Goal: Transaction & Acquisition: Obtain resource

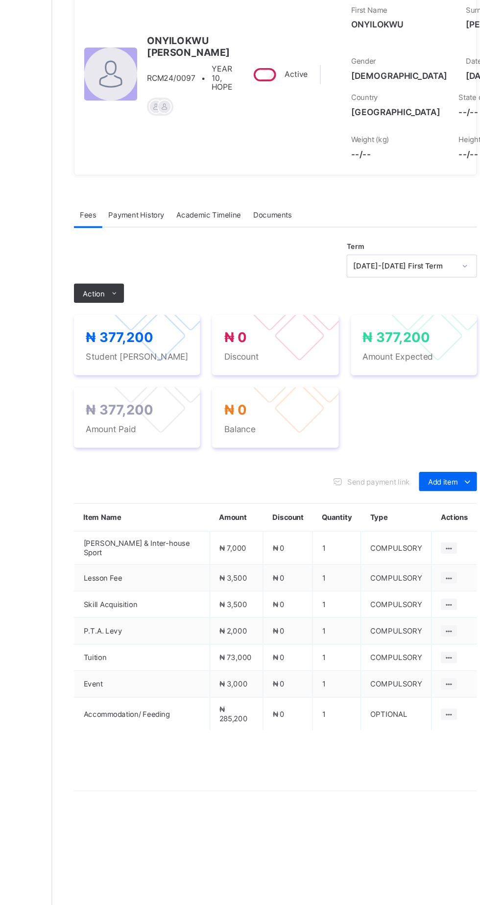
click at [193, 288] on span "Payment History" at bounding box center [186, 283] width 46 height 7
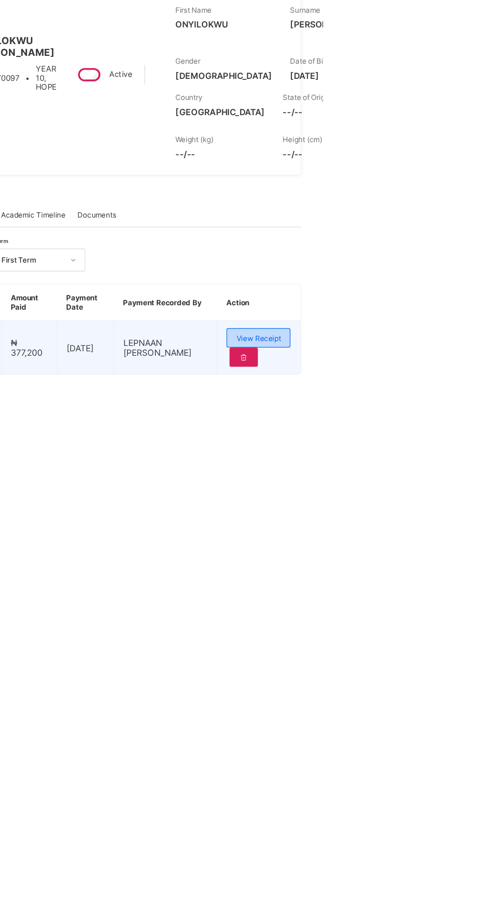
click at [442, 388] on span "View Receipt" at bounding box center [428, 383] width 36 height 7
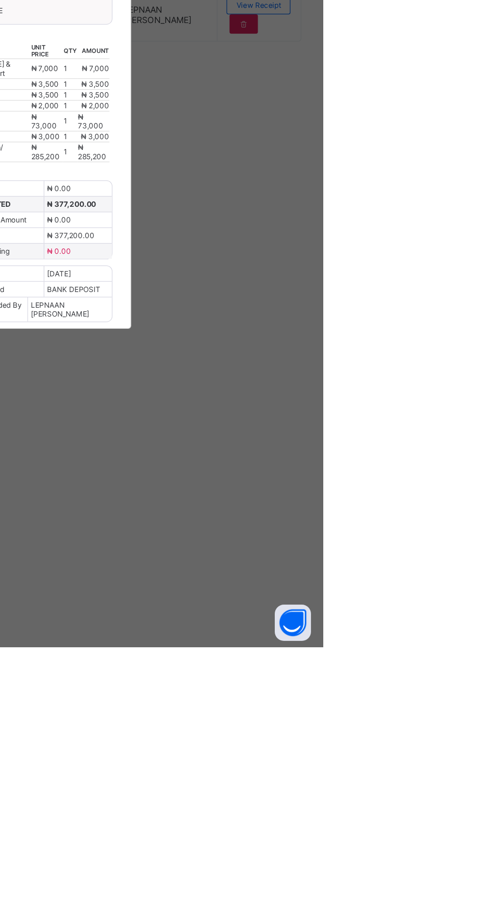
click at [296, 358] on span "Download receipt" at bounding box center [272, 353] width 49 height 7
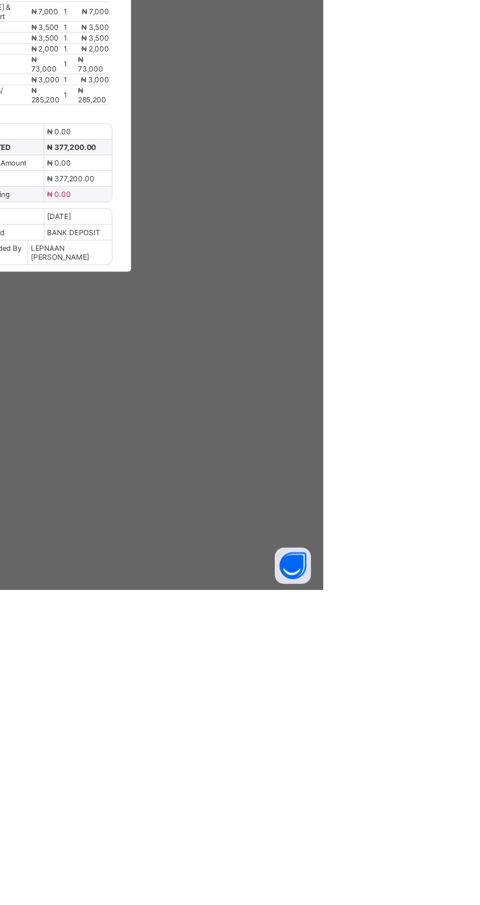
click at [315, 285] on div "×" at bounding box center [309, 277] width 9 height 17
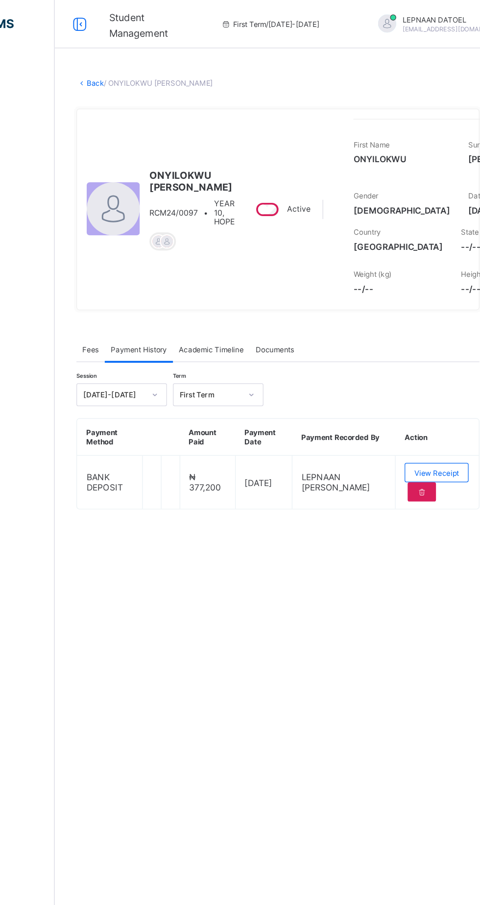
click at [154, 67] on link "Back" at bounding box center [151, 67] width 14 height 7
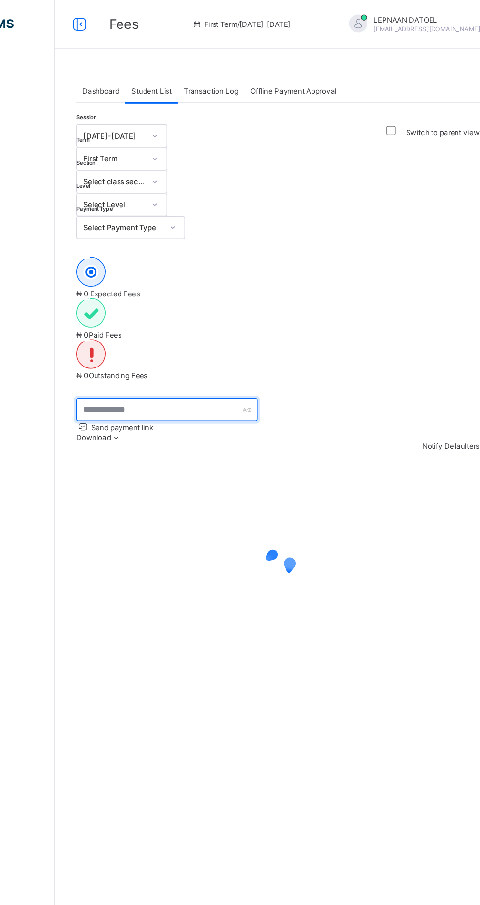
click at [216, 324] on input "text" at bounding box center [208, 333] width 147 height 19
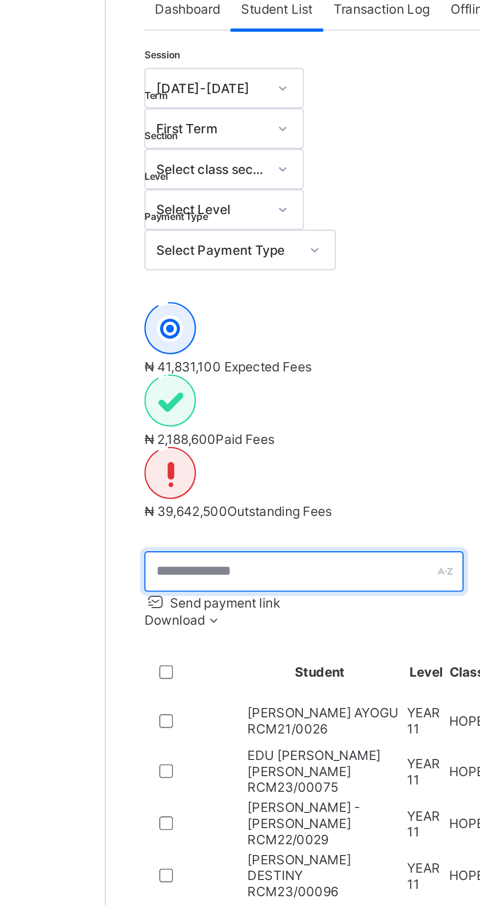
click at [211, 324] on input "text" at bounding box center [208, 333] width 147 height 19
type input "******"
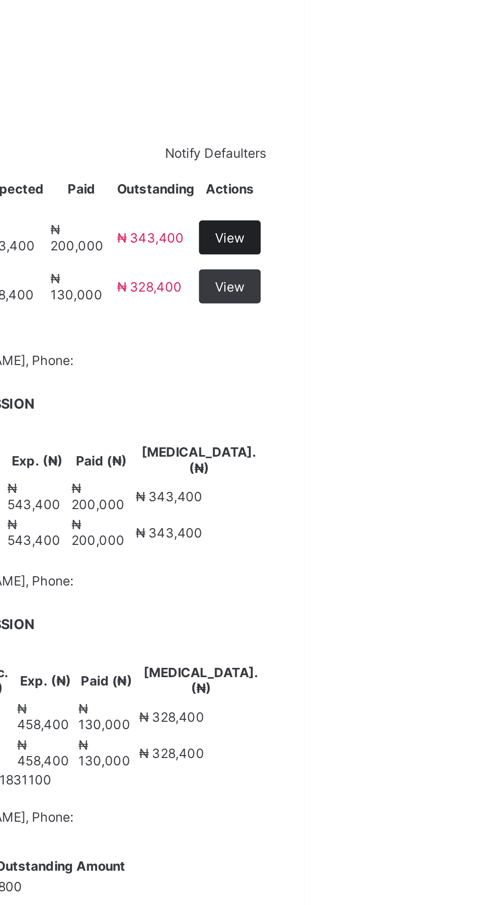
click at [453, 398] on span "View" at bounding box center [446, 401] width 14 height 7
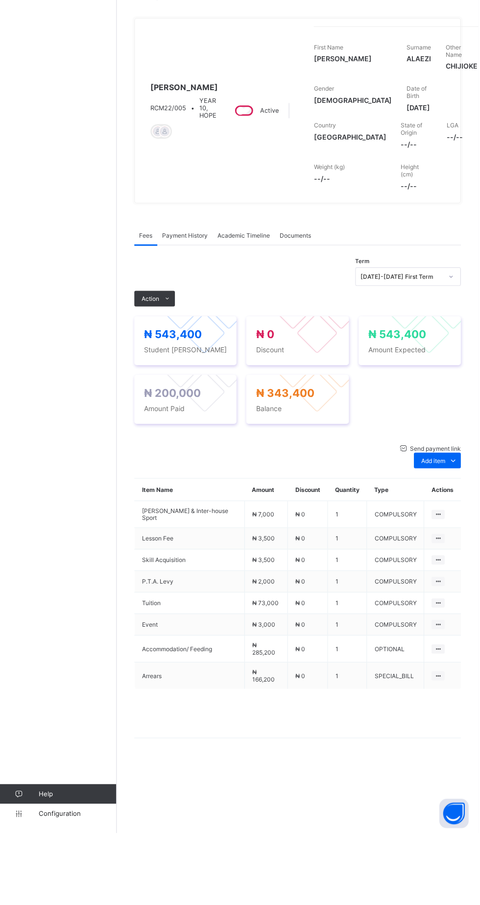
click at [190, 310] on span "Payment History" at bounding box center [186, 305] width 46 height 7
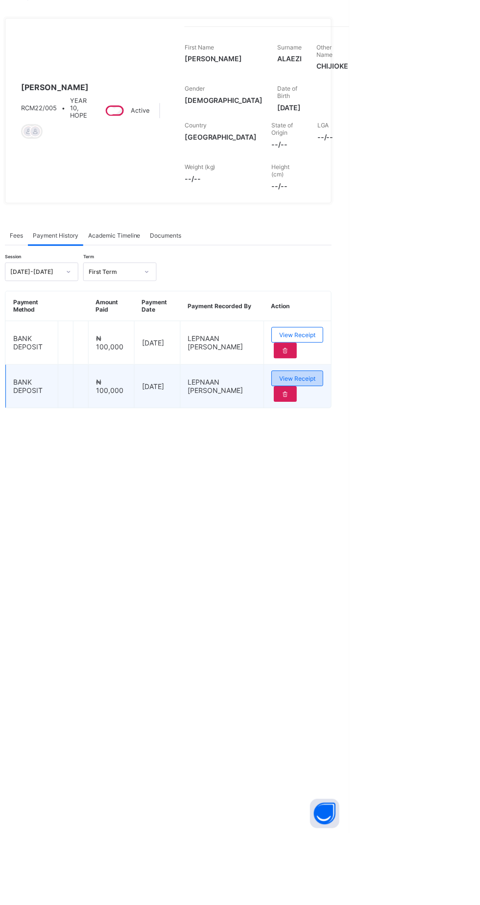
click at [443, 457] on div "View Receipt" at bounding box center [428, 450] width 52 height 16
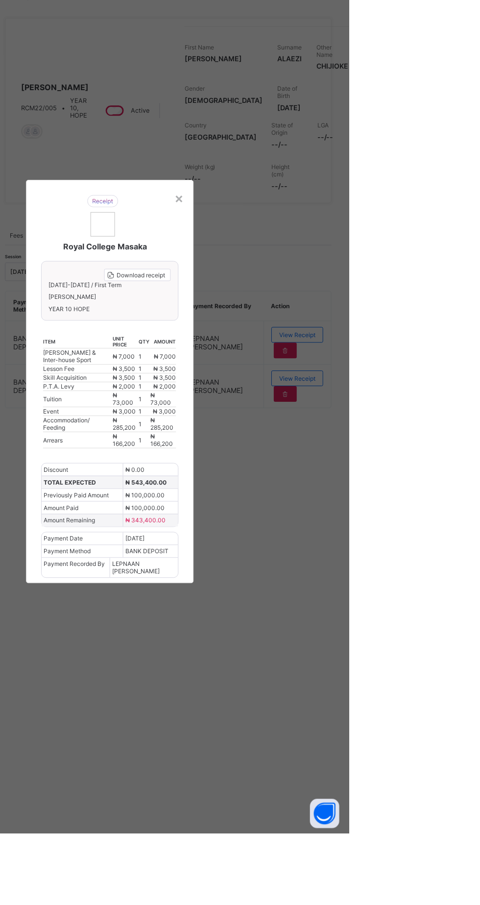
click at [281, 503] on td "1" at bounding box center [275, 495] width 12 height 16
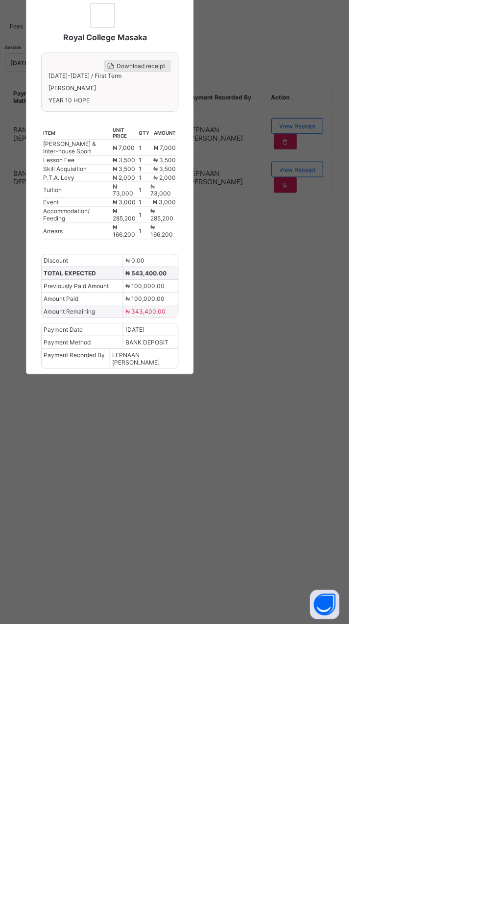
click at [296, 350] on span "Download receipt" at bounding box center [272, 345] width 49 height 7
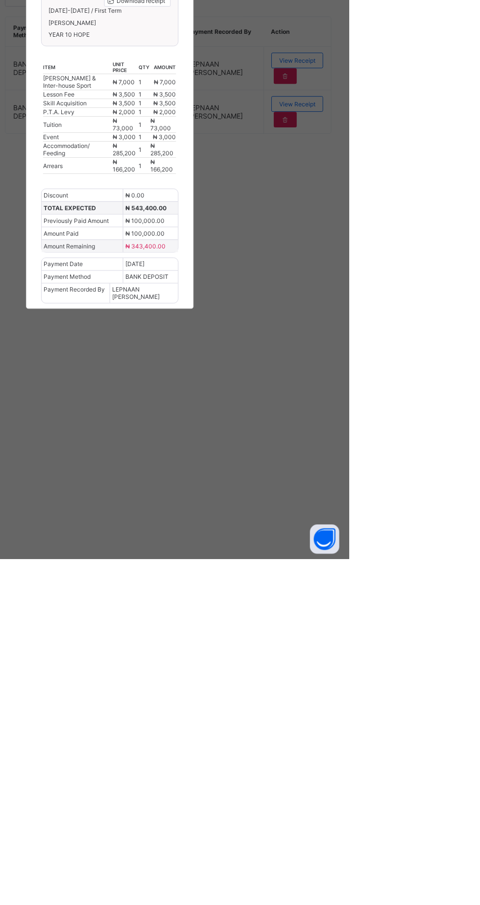
click at [315, 277] on div "×" at bounding box center [309, 268] width 9 height 17
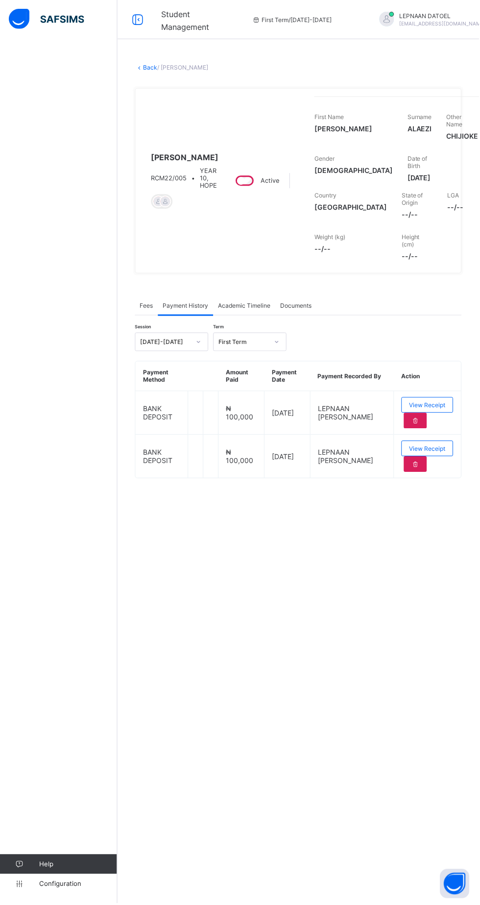
click at [154, 68] on link "Back" at bounding box center [151, 67] width 14 height 7
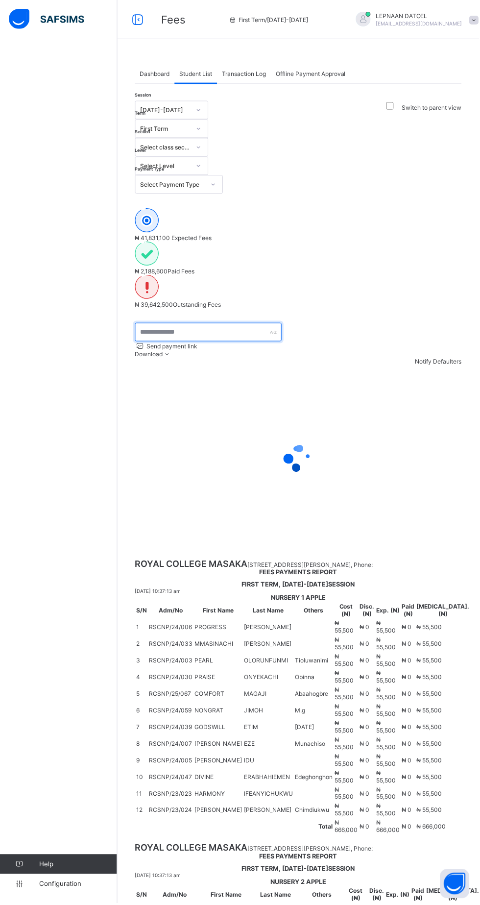
click at [217, 324] on input "text" at bounding box center [208, 333] width 147 height 19
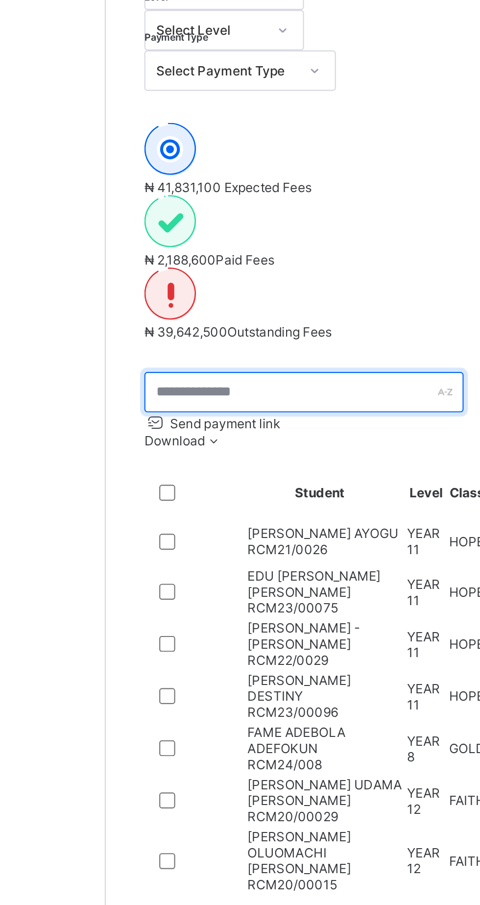
type input "******"
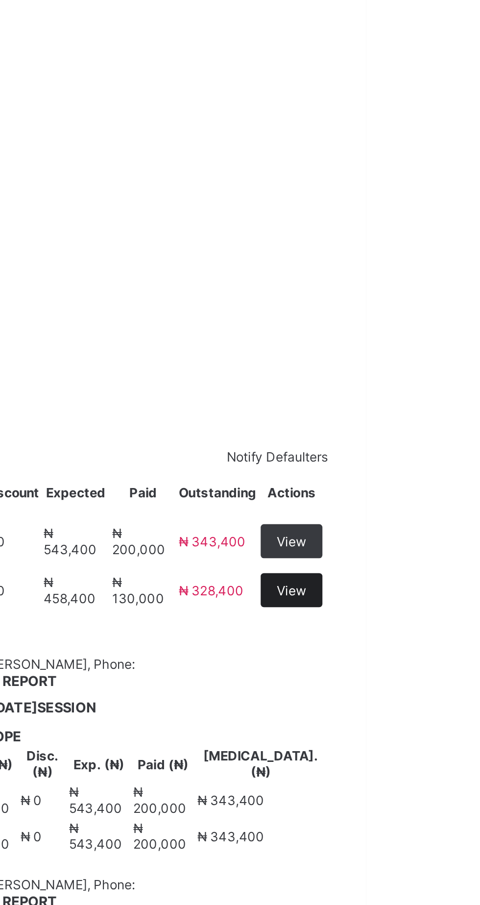
click at [460, 416] on div "View" at bounding box center [446, 424] width 28 height 16
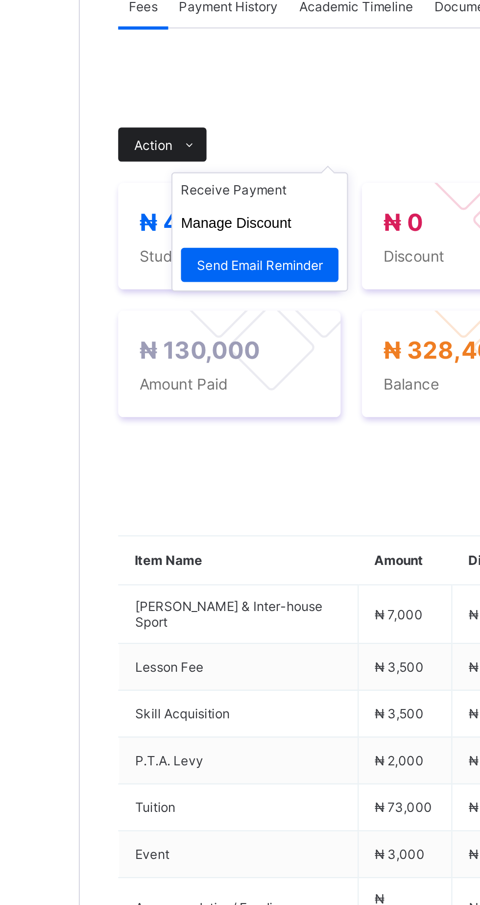
click at [162, 363] on span at bounding box center [168, 355] width 16 height 16
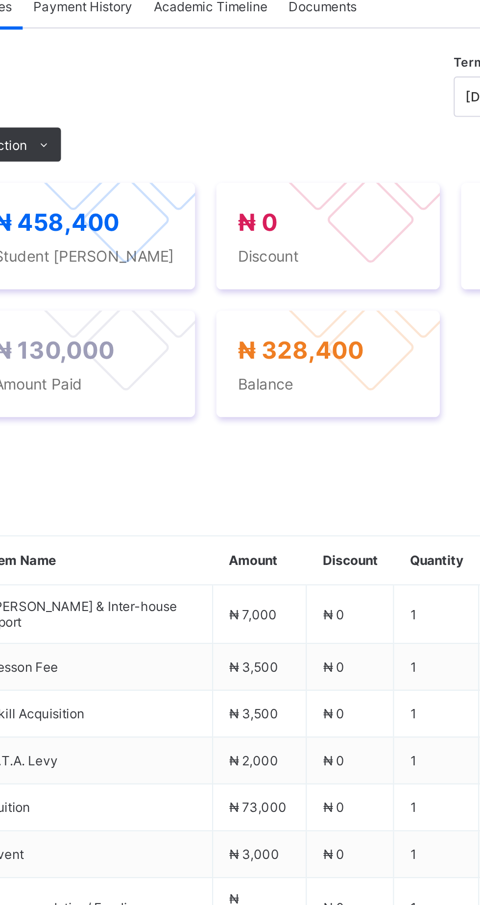
click at [199, 295] on span "Payment History" at bounding box center [186, 291] width 46 height 7
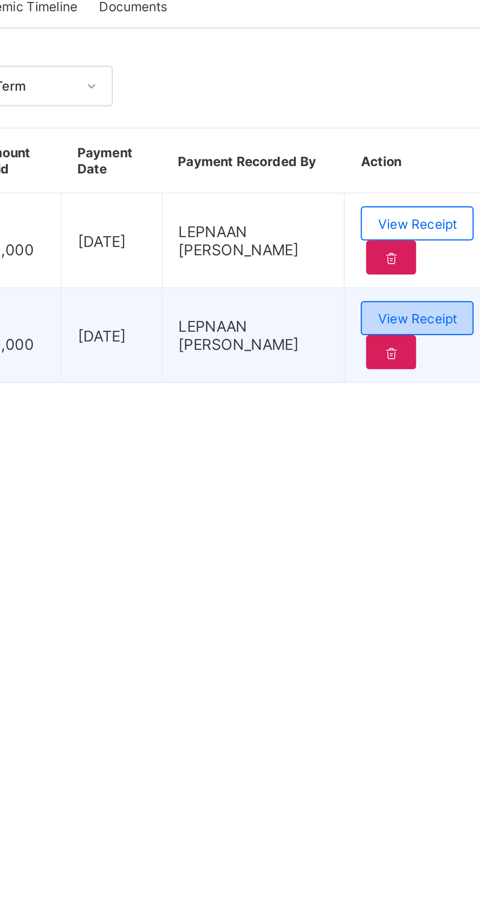
click at [440, 439] on span "View Receipt" at bounding box center [427, 434] width 36 height 7
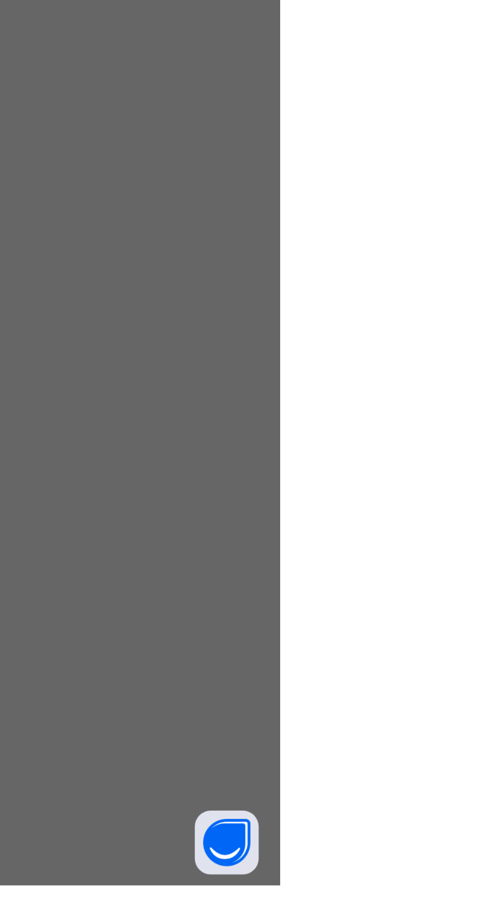
click at [296, 353] on span "Download receipt" at bounding box center [272, 349] width 49 height 7
